Goal: Task Accomplishment & Management: Use online tool/utility

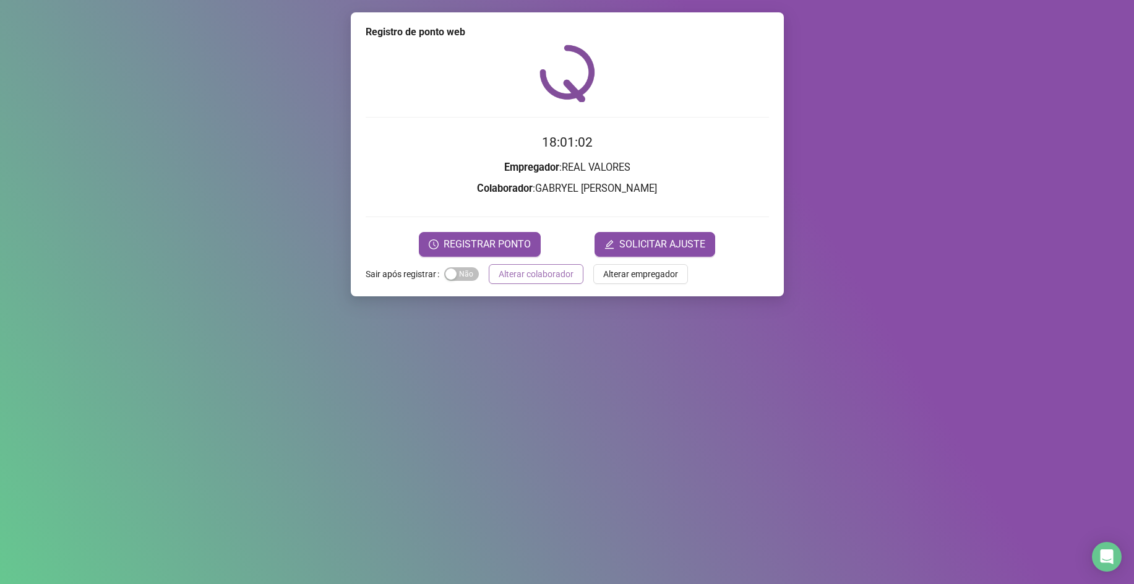
click at [570, 267] on span "Alterar colaborador" at bounding box center [536, 274] width 75 height 14
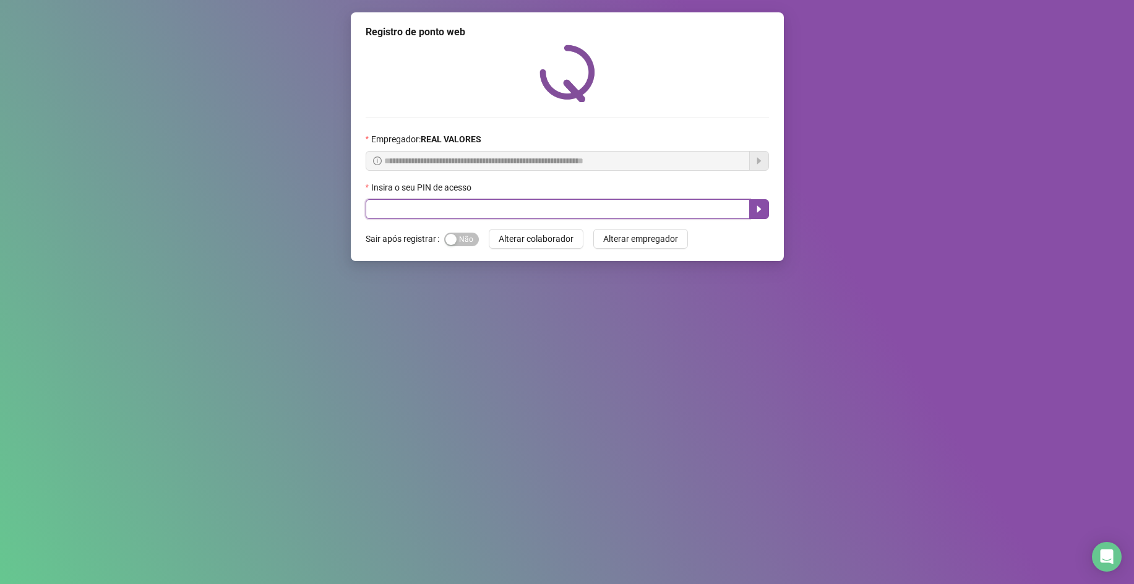
click at [559, 207] on input "text" at bounding box center [558, 209] width 384 height 20
type input "*****"
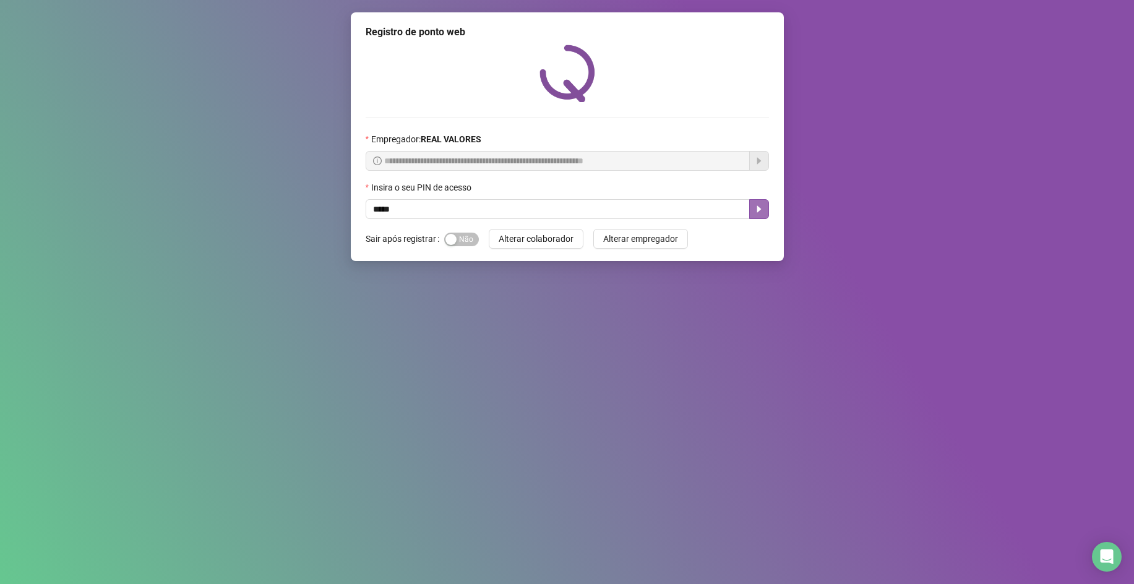
click at [757, 210] on icon "caret-right" at bounding box center [759, 209] width 10 height 10
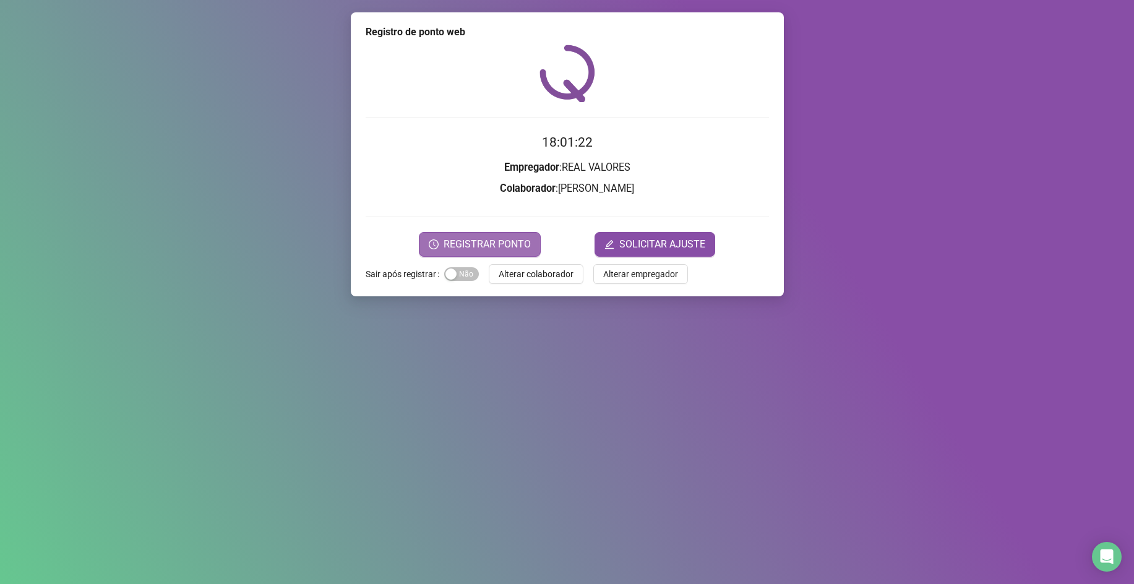
click at [467, 239] on span "REGISTRAR PONTO" at bounding box center [487, 244] width 87 height 15
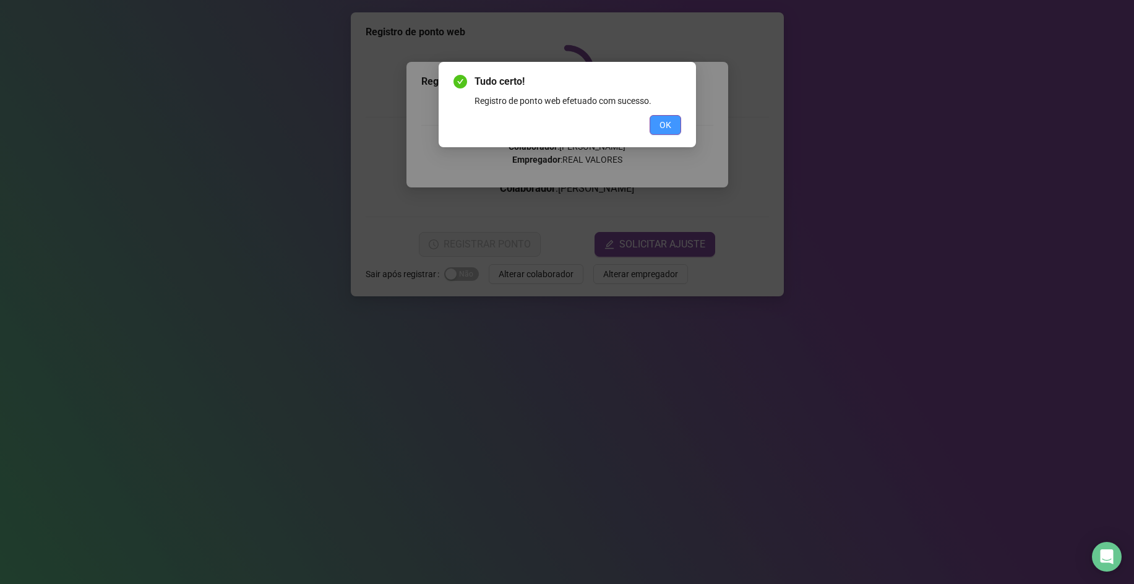
click at [665, 126] on span "OK" at bounding box center [666, 125] width 12 height 14
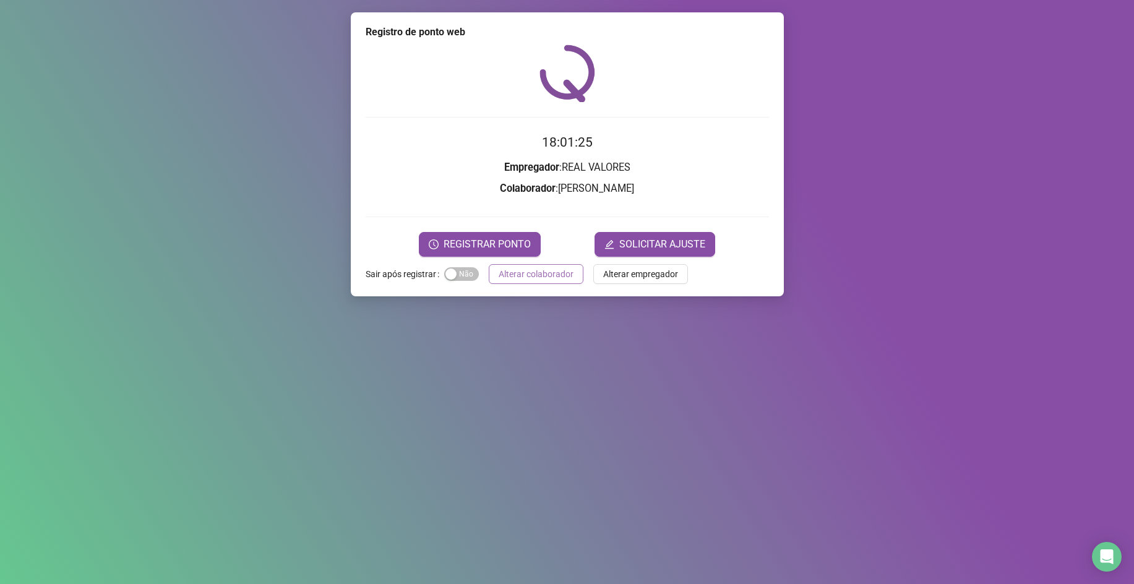
click at [557, 270] on span "Alterar colaborador" at bounding box center [536, 274] width 75 height 14
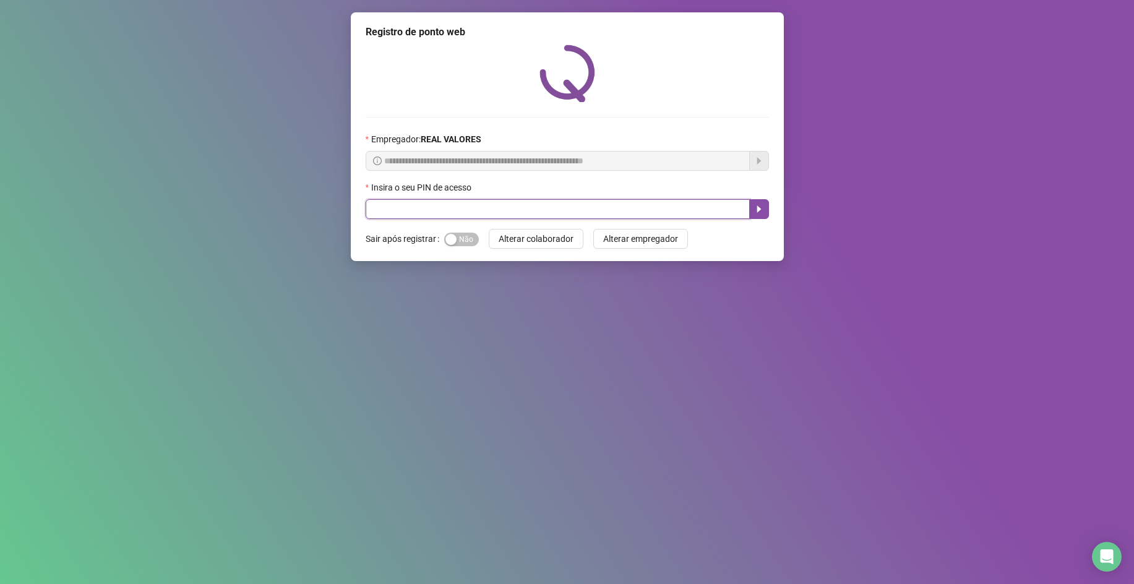
click at [530, 215] on input "text" at bounding box center [558, 209] width 384 height 20
type input "*****"
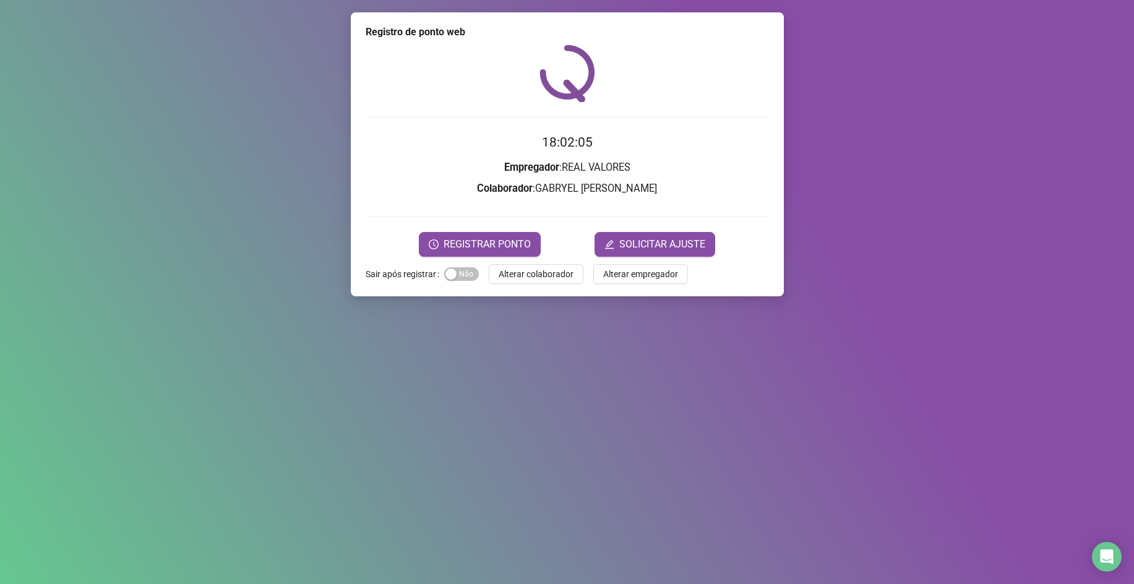
click at [464, 199] on form "18:02:05 Empregador : REAL VALORES Colaborador : [PERSON_NAME] REGISTRAR PONTO …" at bounding box center [567, 194] width 403 height 124
click at [474, 250] on span "REGISTRAR PONTO" at bounding box center [487, 244] width 87 height 15
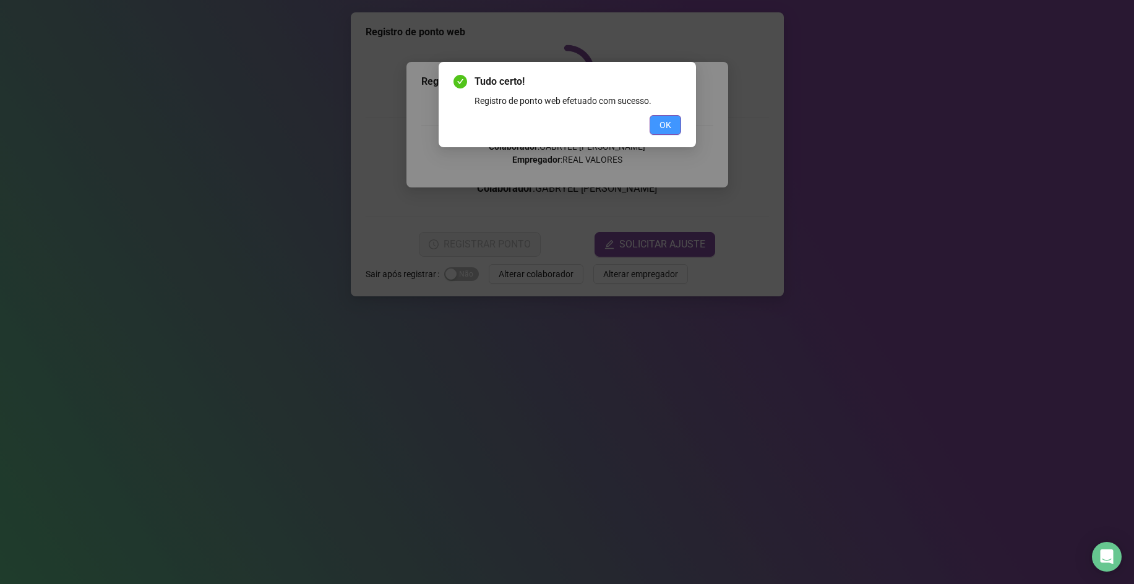
click at [674, 127] on button "OK" at bounding box center [666, 125] width 32 height 20
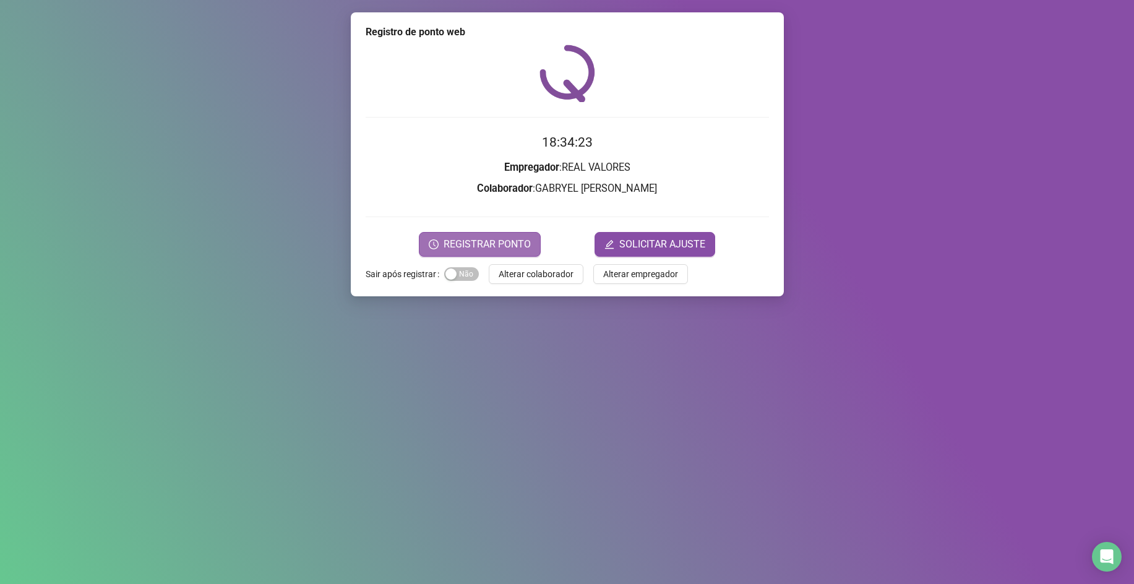
click at [496, 247] on span "REGISTRAR PONTO" at bounding box center [487, 244] width 87 height 15
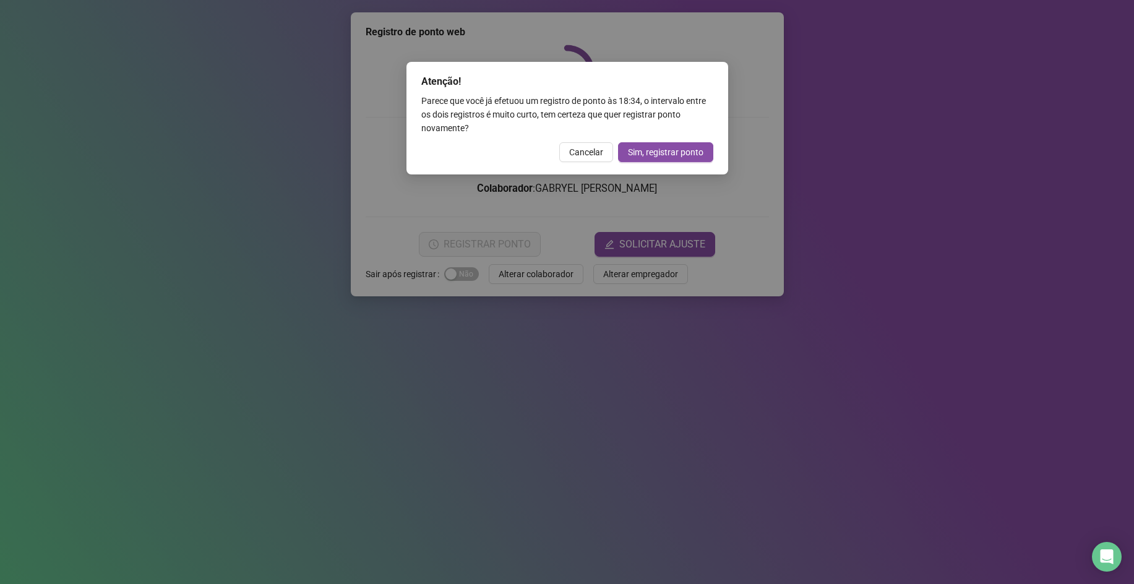
click at [575, 163] on div "Atenção! Parece que você já efetuou um registro de ponto às 18:34 , o intervalo…" at bounding box center [568, 118] width 322 height 113
click at [577, 157] on span "Cancelar" at bounding box center [586, 152] width 34 height 14
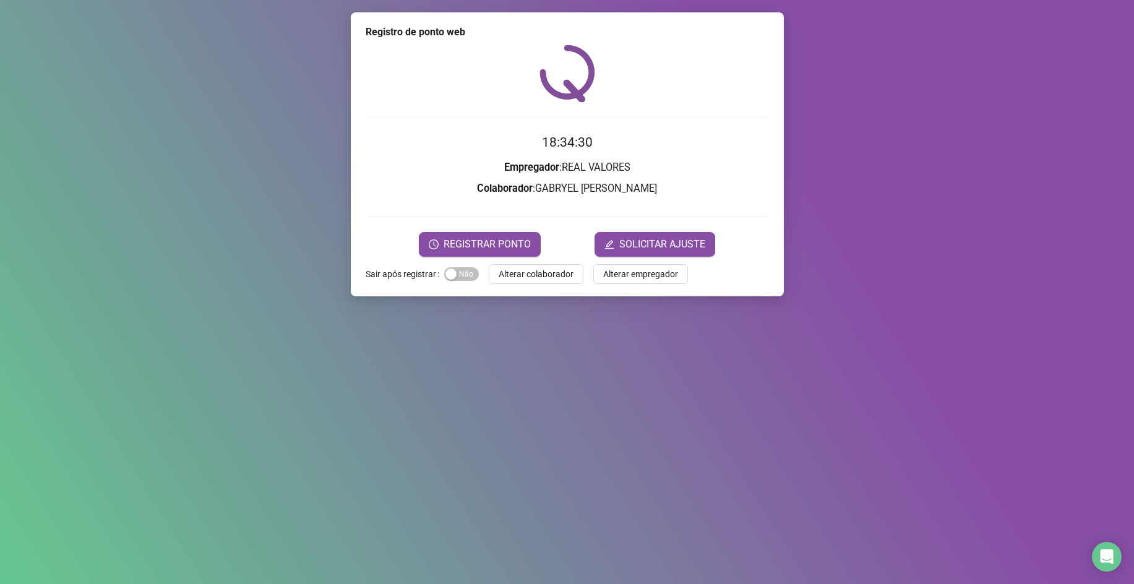
drag, startPoint x: 916, startPoint y: 380, endPoint x: 1067, endPoint y: 145, distance: 278.6
click at [915, 380] on div "Registro de ponto web 18:34:30 Empregador : REAL VALORES Colaborador : [PERSON_…" at bounding box center [567, 292] width 1134 height 584
